Goal: Information Seeking & Learning: Learn about a topic

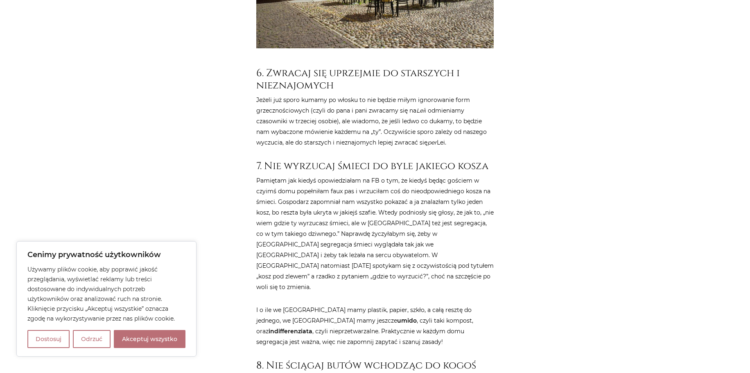
scroll to position [1514, 0]
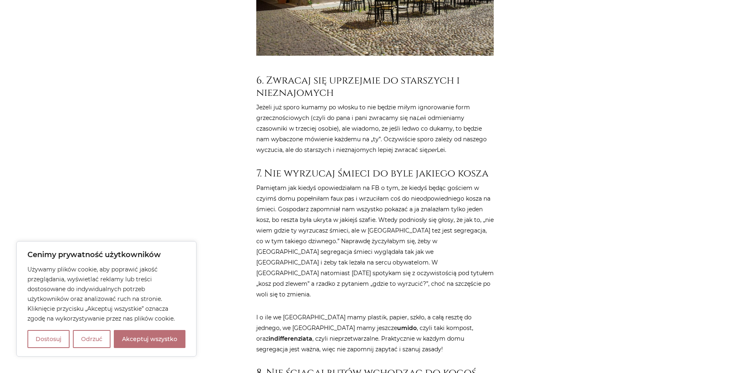
click at [362, 74] on h3 "6. Zwracaj się uprzejmie do starszych i nieznajomych" at bounding box center [374, 86] width 237 height 24
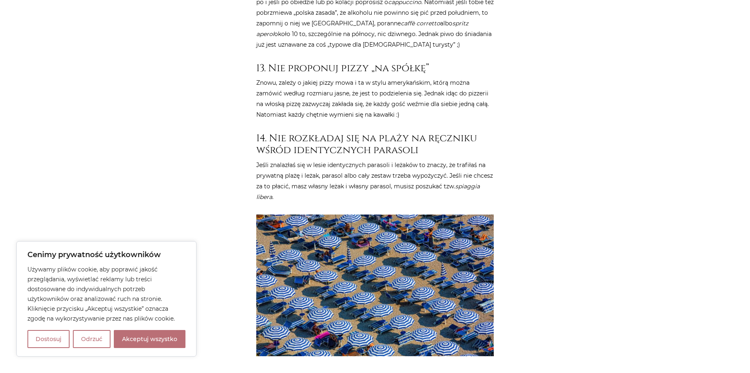
scroll to position [2947, 0]
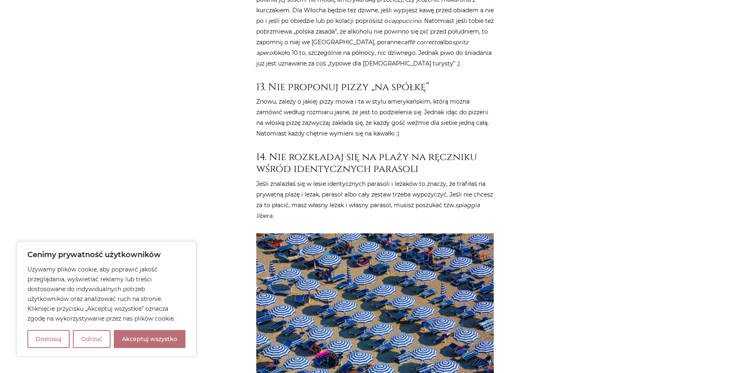
drag, startPoint x: 176, startPoint y: 363, endPoint x: 178, endPoint y: 350, distance: 13.0
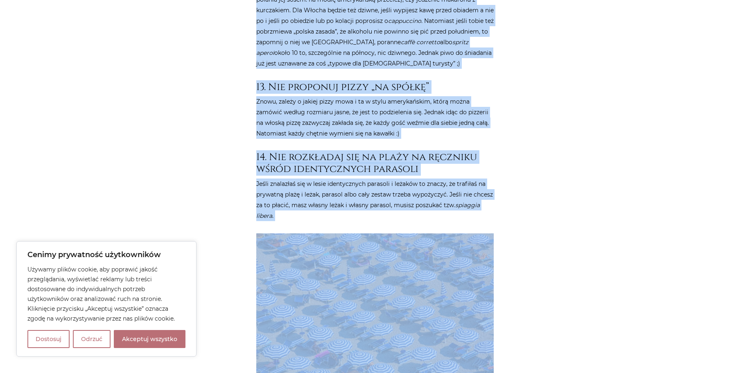
click at [179, 349] on div "Cenimy prywatność użytkowników Używamy plików cookie, aby poprawić jakość przeg…" at bounding box center [106, 298] width 180 height 115
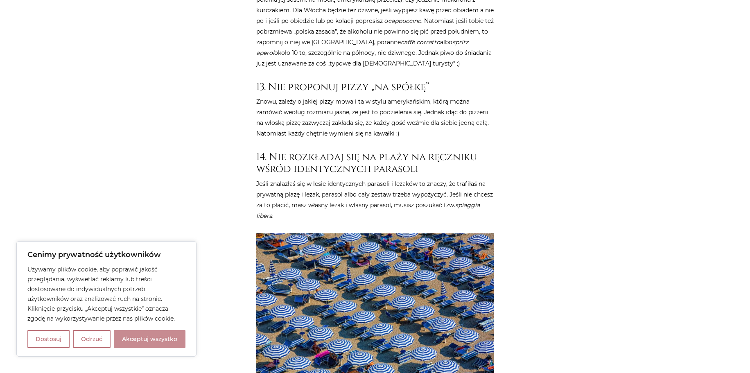
click at [178, 343] on button "Akceptuj wszystko" at bounding box center [150, 339] width 72 height 18
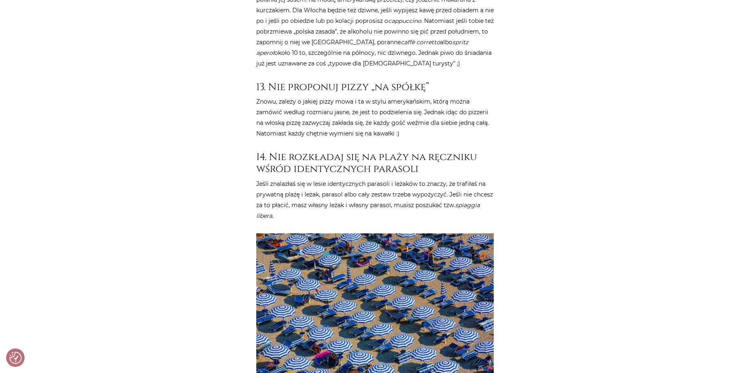
checkbox input "true"
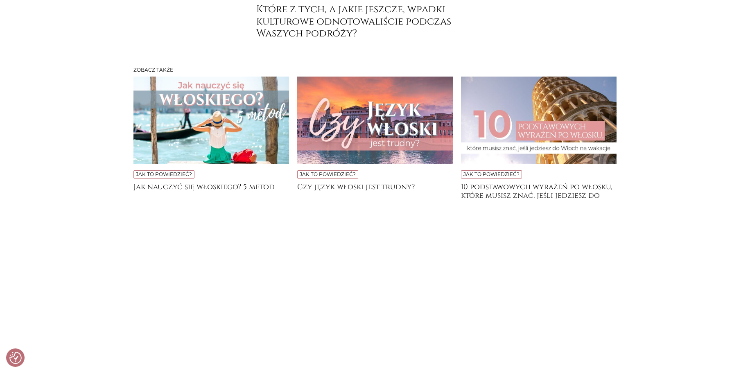
scroll to position [4175, 0]
